Goal: Check status

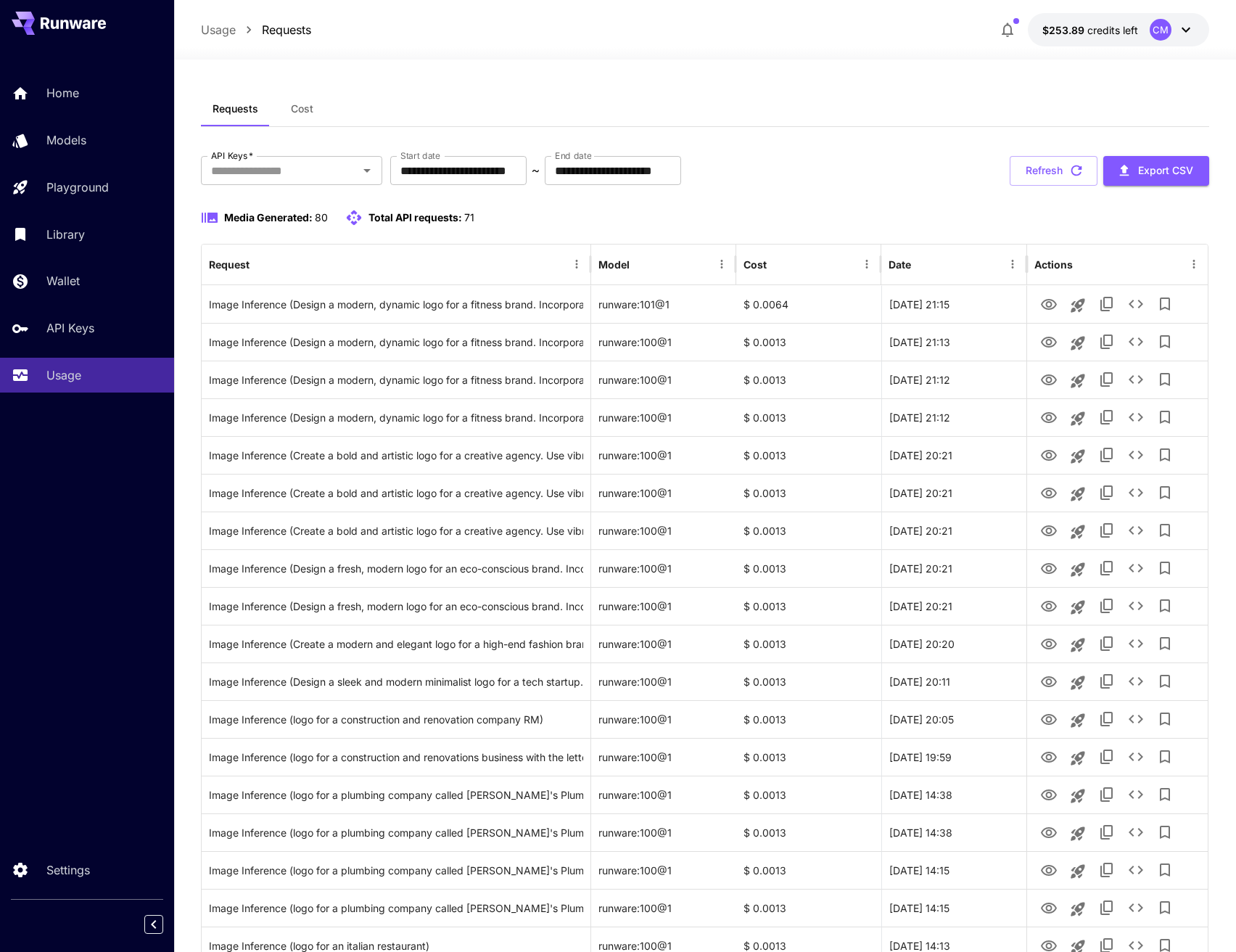
click at [862, 174] on div "**********" at bounding box center [705, 170] width 1009 height 29
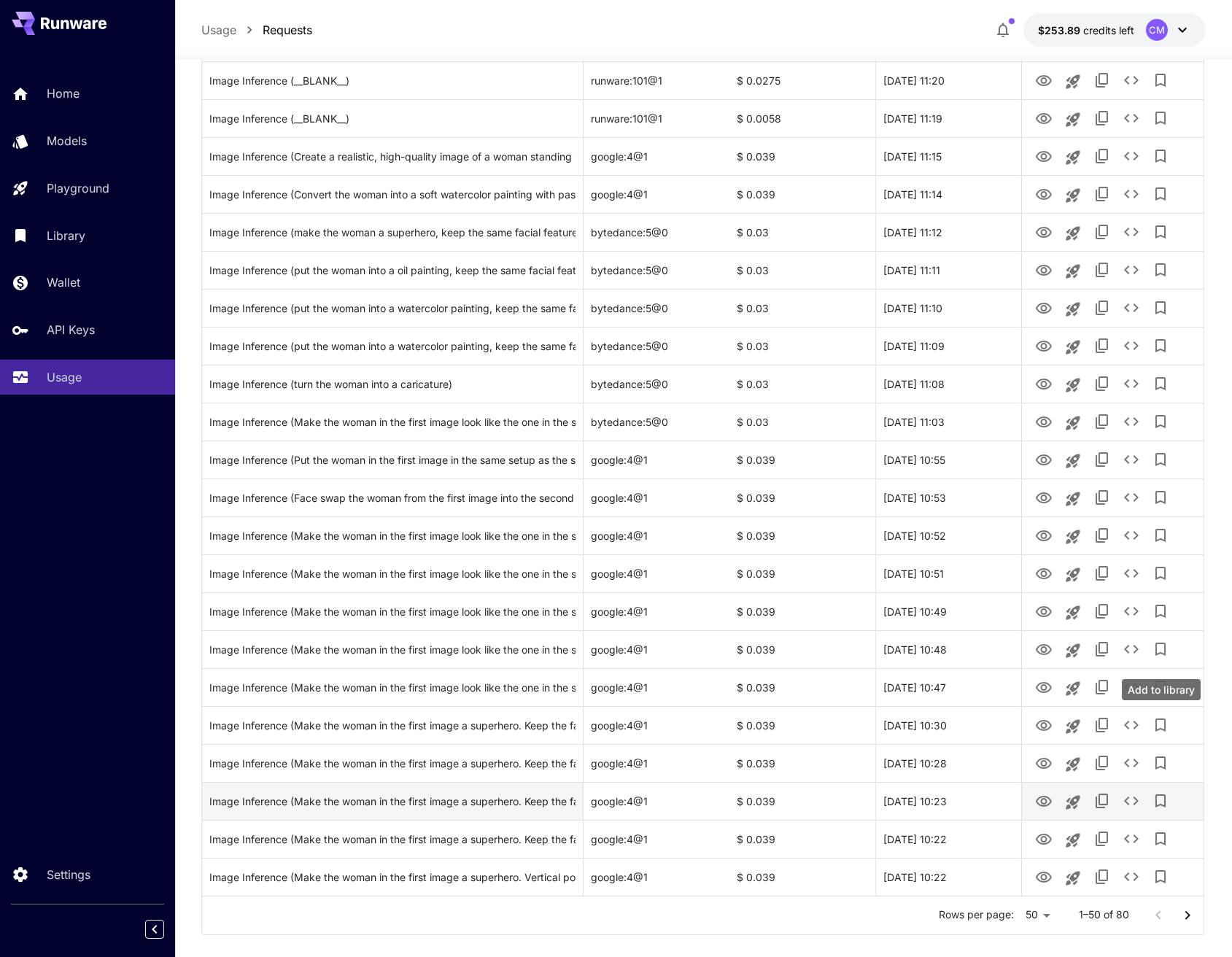
scroll to position [1309, 0]
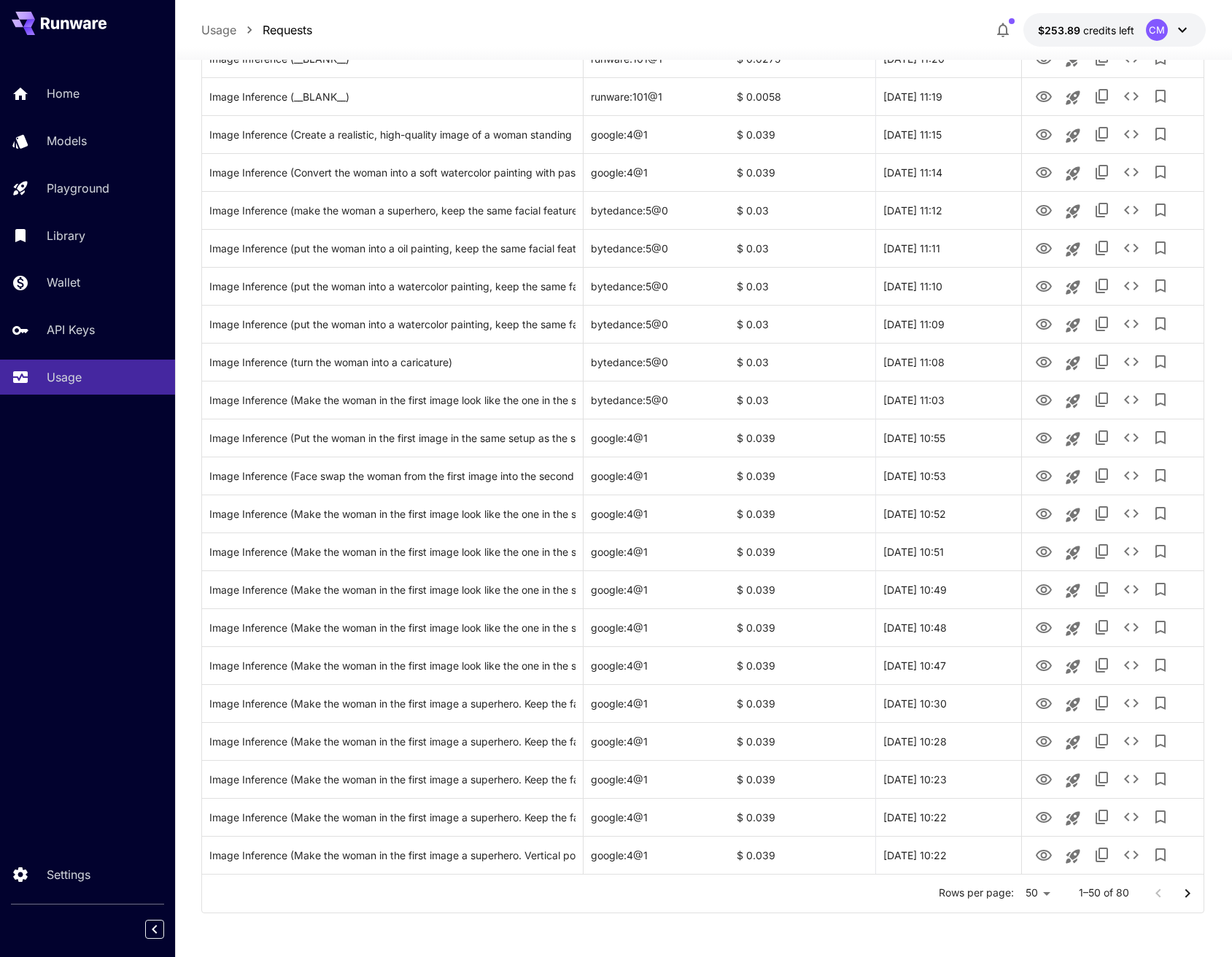
click at [1189, 885] on icon "Go to next page" at bounding box center [1187, 893] width 18 height 18
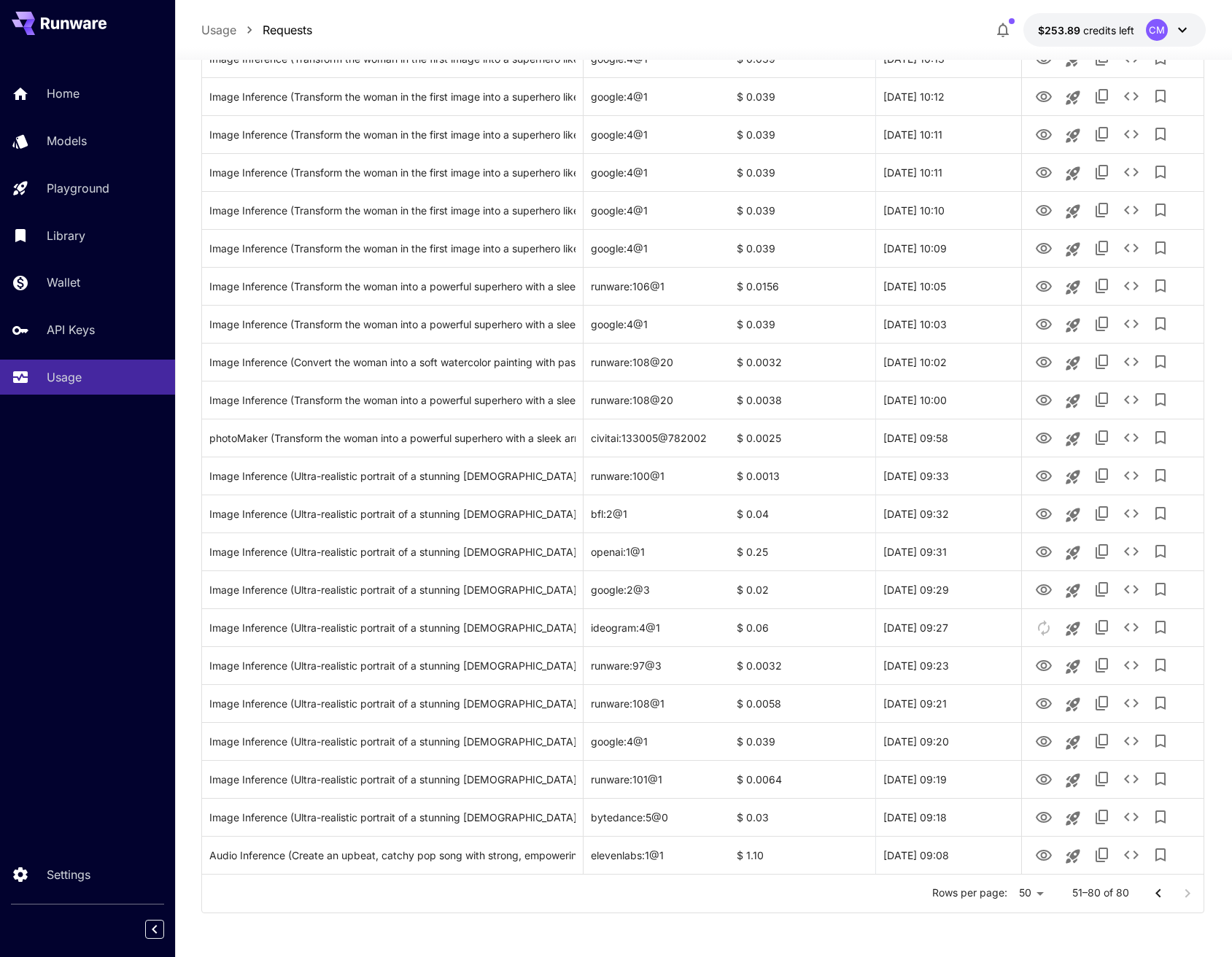
scroll to position [551, 0]
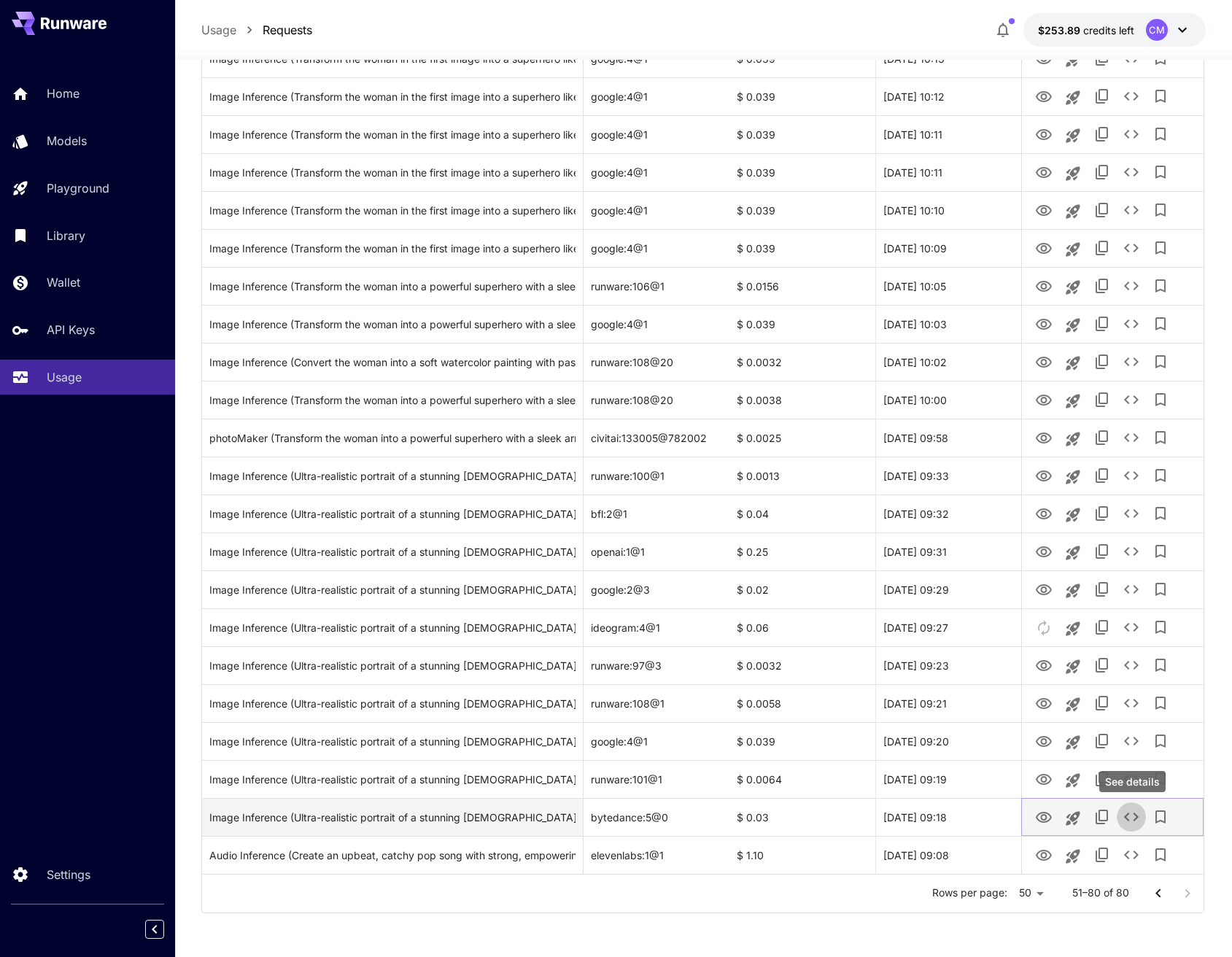
click at [1127, 815] on icon "See details" at bounding box center [1131, 817] width 14 height 9
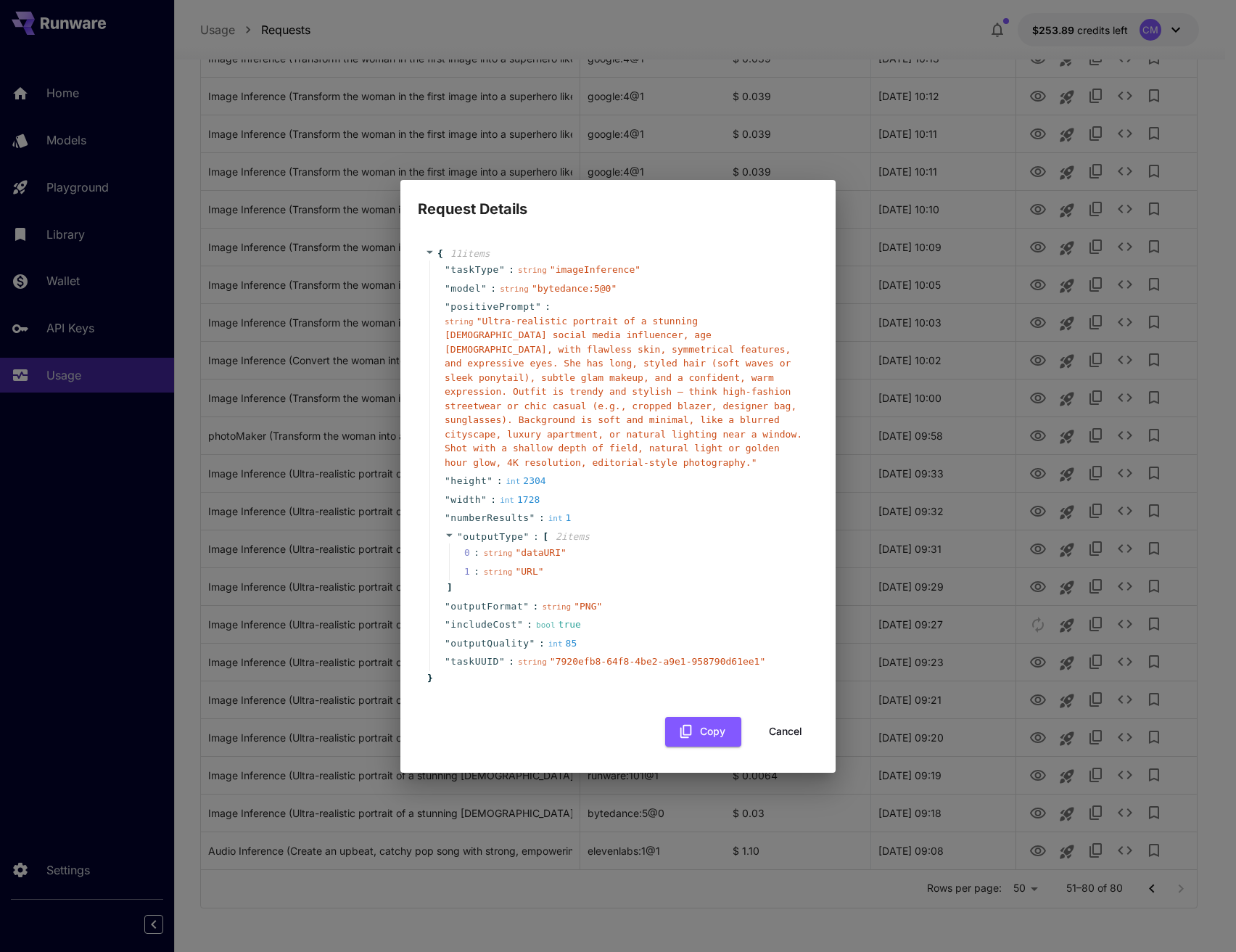
click at [590, 861] on div "Request Details { 11 item s " taskType " : string " imageInference " " model " …" at bounding box center [618, 476] width 1236 height 952
click at [785, 724] on button "Cancel" at bounding box center [785, 731] width 65 height 29
